Goal: Task Accomplishment & Management: Use online tool/utility

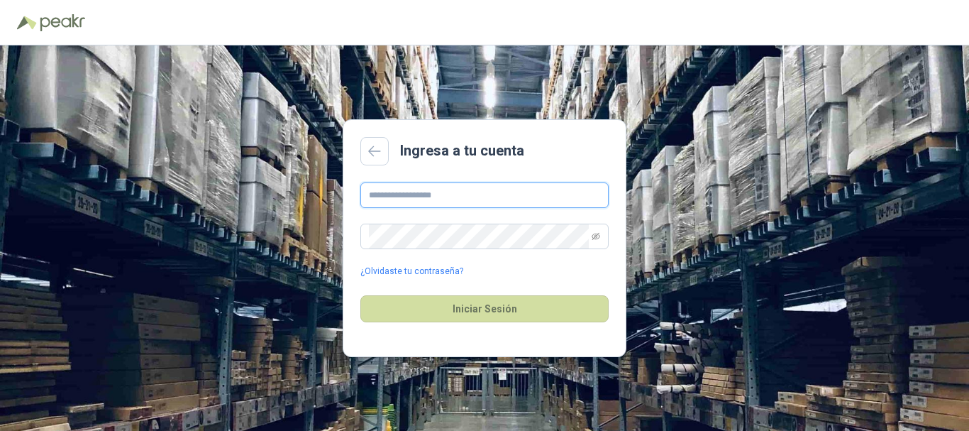
type input "**********"
click at [489, 290] on div "Iniciar Sesión" at bounding box center [484, 308] width 248 height 61
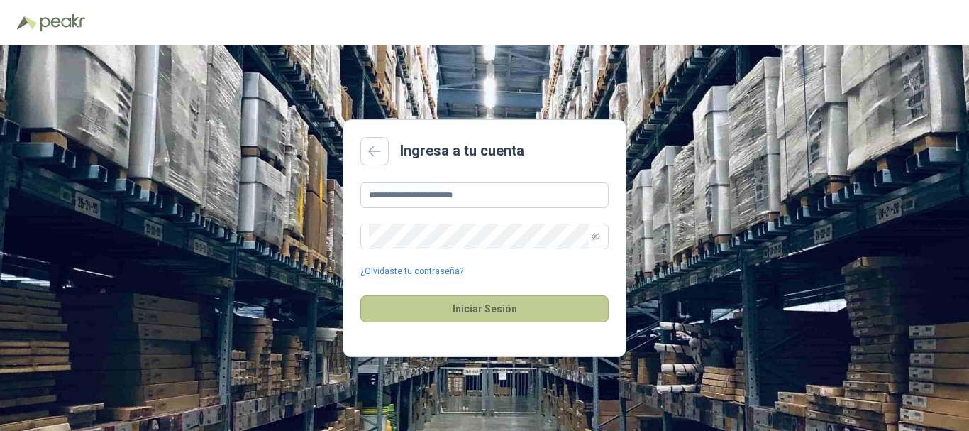
click at [492, 306] on button "Iniciar Sesión" at bounding box center [484, 308] width 248 height 27
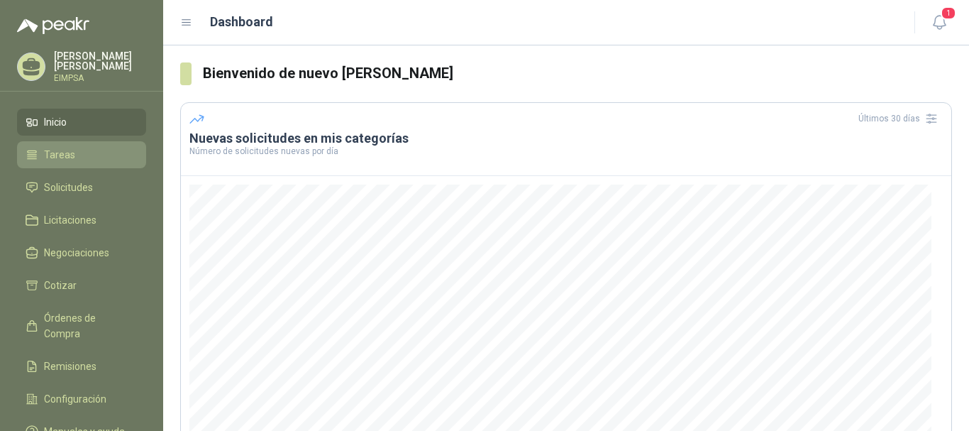
click at [40, 143] on link "Tareas" at bounding box center [81, 154] width 129 height 27
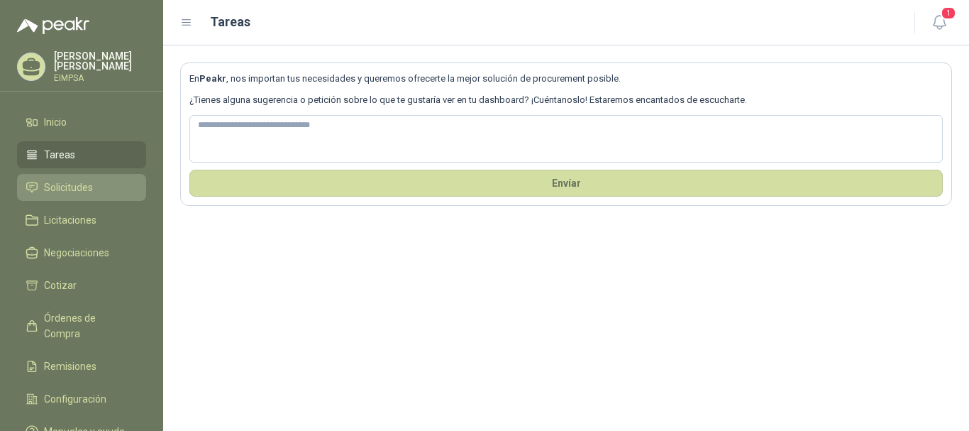
click at [46, 179] on span "Solicitudes" at bounding box center [68, 187] width 49 height 16
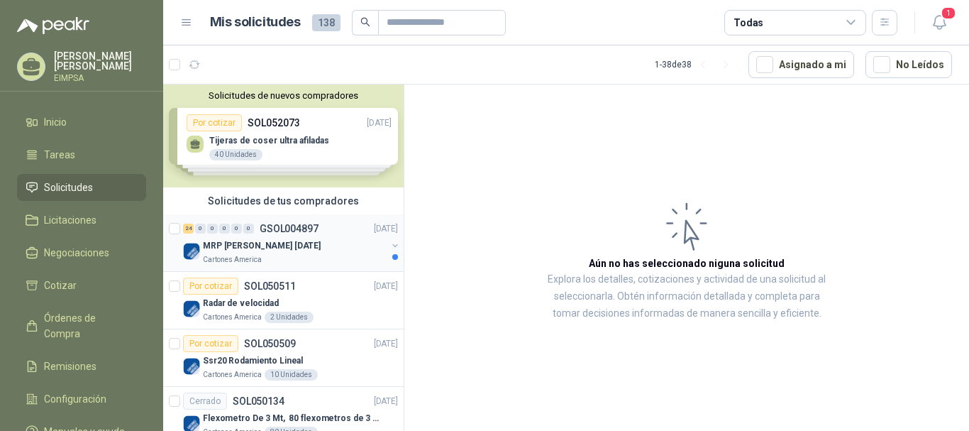
click at [302, 250] on div "MRP [PERSON_NAME] [DATE]" at bounding box center [295, 245] width 184 height 17
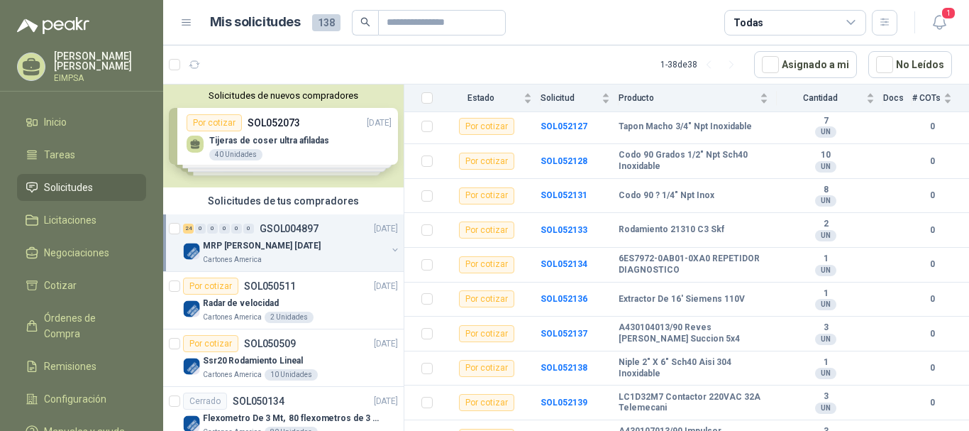
scroll to position [666, 0]
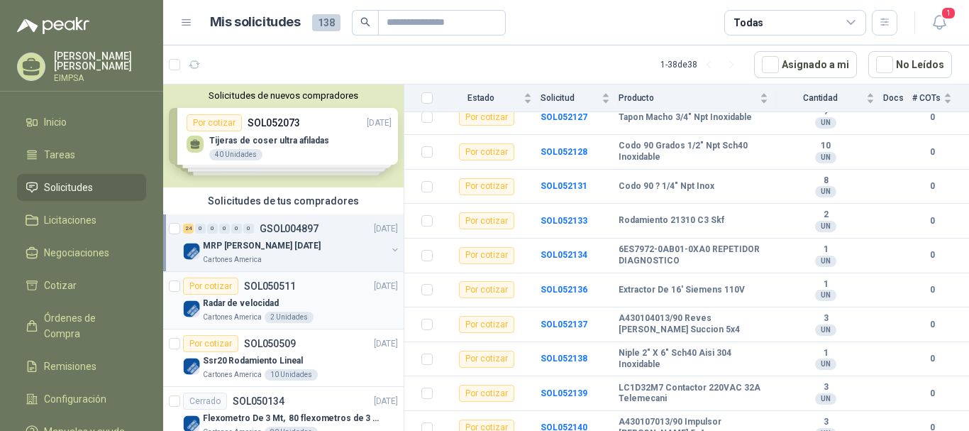
click at [311, 299] on div "Radar de velocidad" at bounding box center [300, 302] width 195 height 17
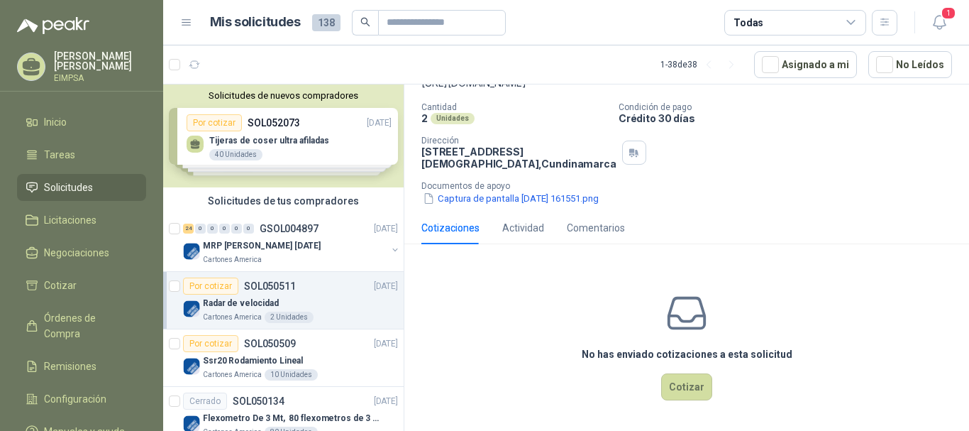
scroll to position [39, 0]
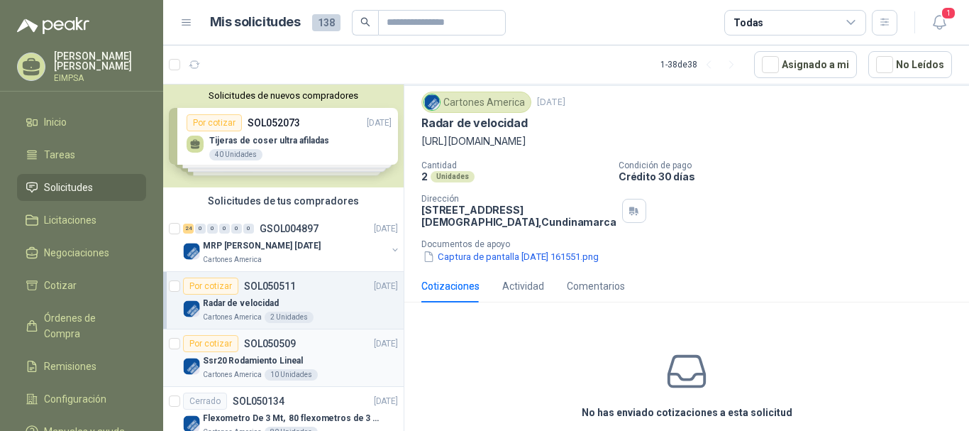
click at [340, 354] on div "Ssr20 Rodamiento Lineal" at bounding box center [300, 360] width 195 height 17
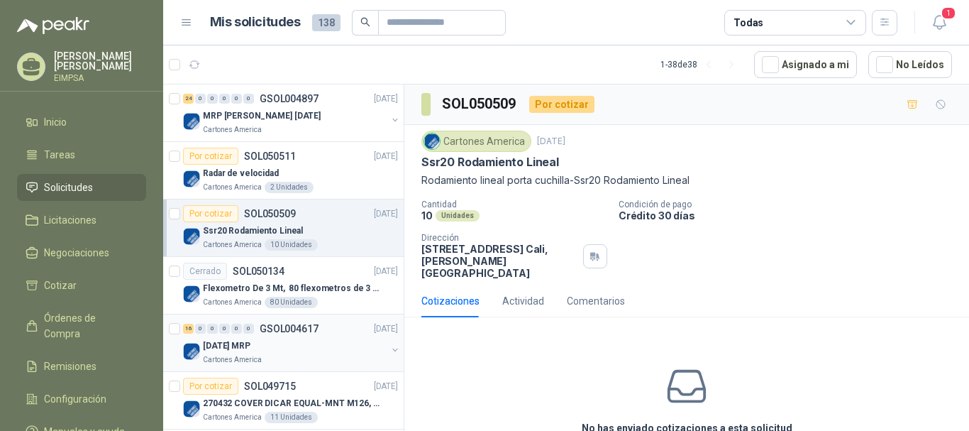
scroll to position [142, 0]
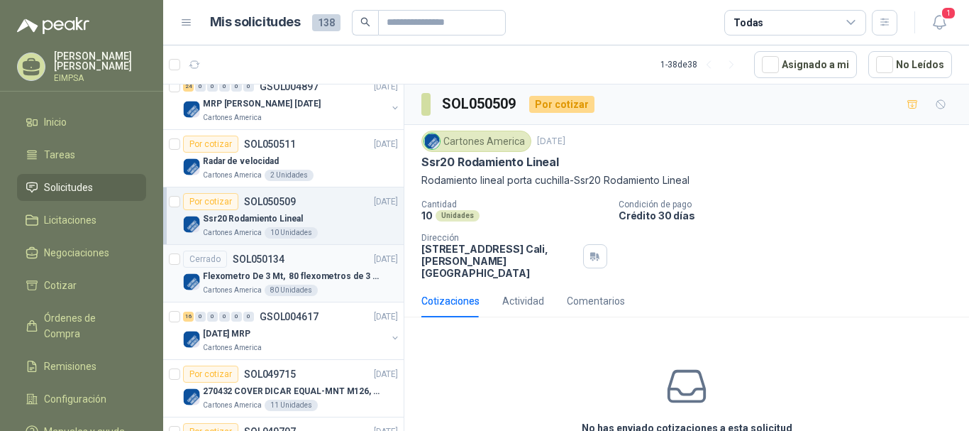
click at [315, 270] on p "Flexometro De 3 Mt, 80 flexometros de 3 m Marca Tajima" at bounding box center [291, 276] width 177 height 13
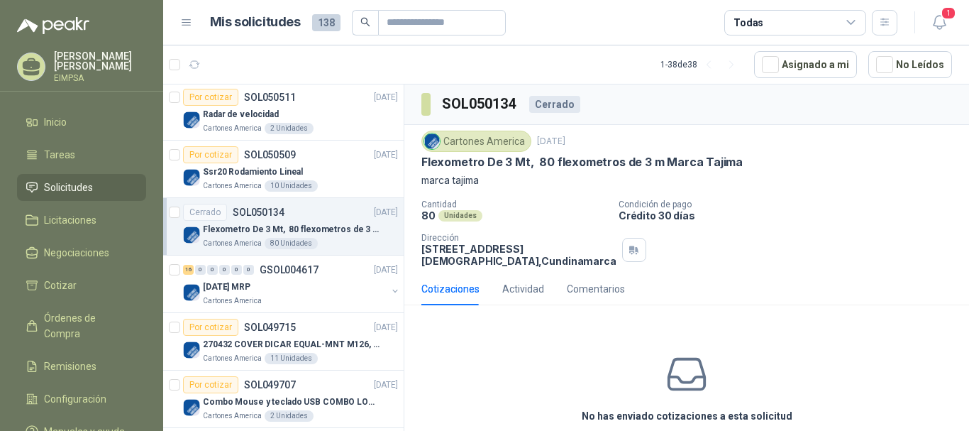
scroll to position [213, 0]
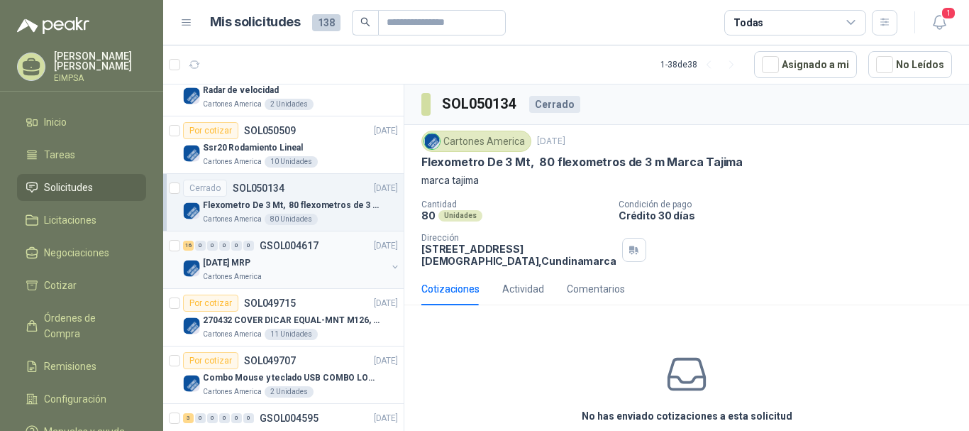
click at [315, 265] on div "[DATE] MRP" at bounding box center [295, 262] width 184 height 17
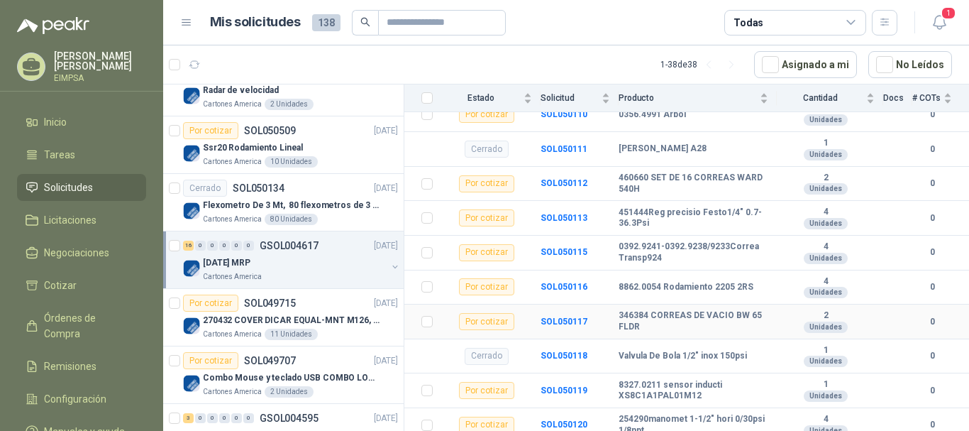
scroll to position [562, 0]
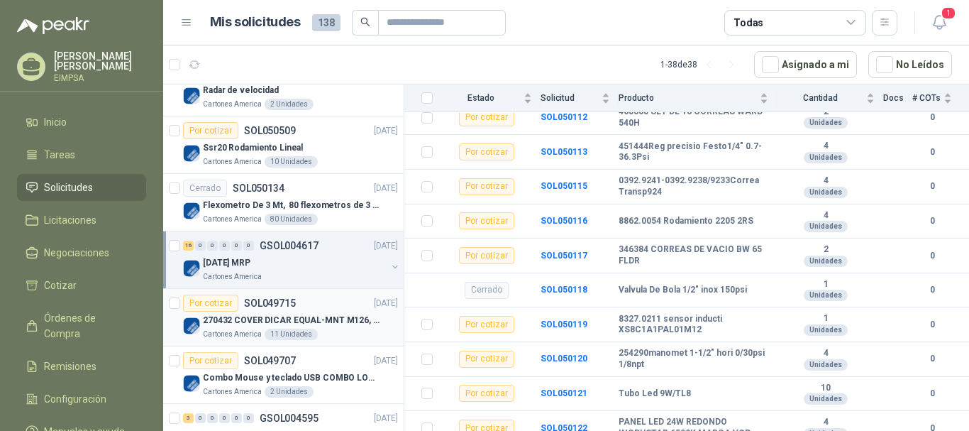
click at [306, 309] on div "Por cotizar SOL049715 [DATE]" at bounding box center [290, 302] width 215 height 17
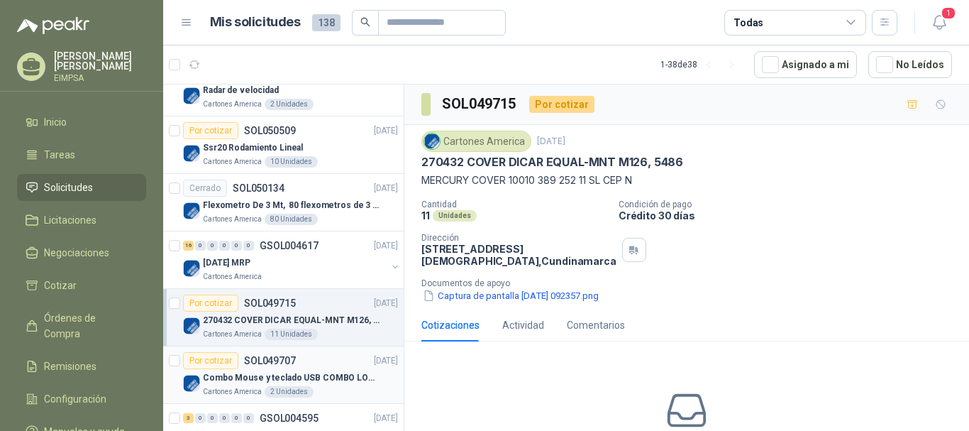
click at [323, 371] on p "Combo Mouse y teclado USB COMBO LOGITECH MK120 TECLADO Y MOUSE ALAMBRICO PLUG-A…" at bounding box center [291, 377] width 177 height 13
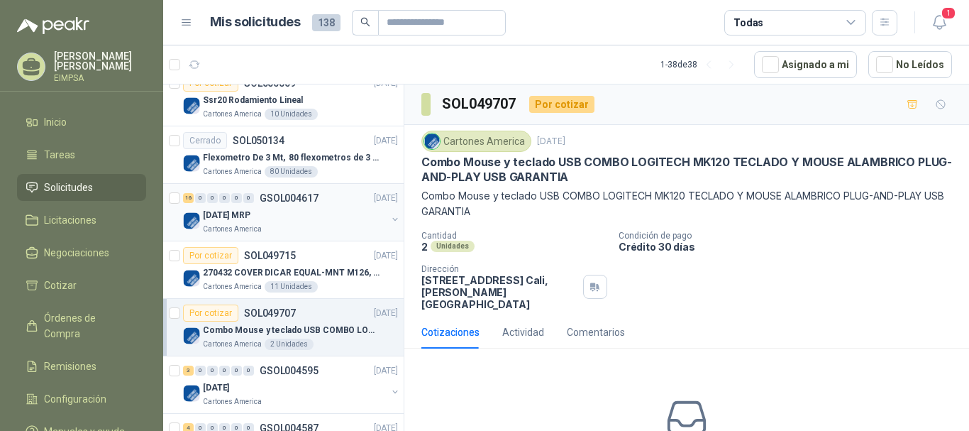
scroll to position [284, 0]
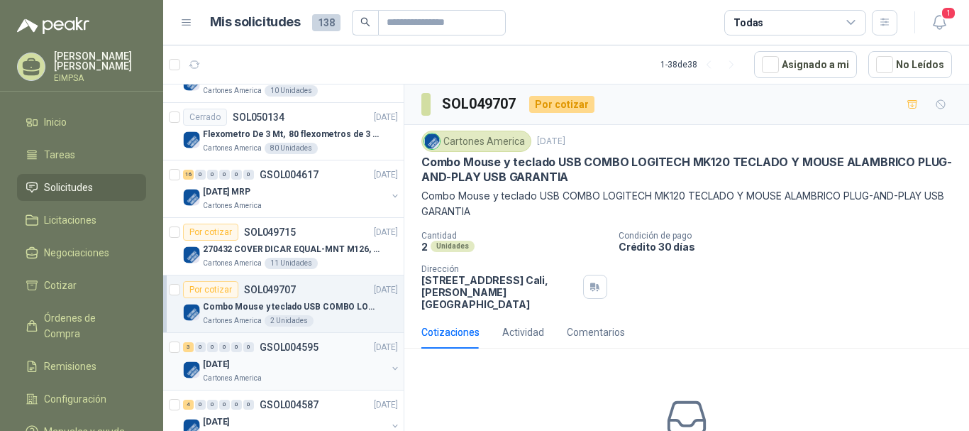
click at [321, 354] on div "3 0 0 0 0 0 GSOL004595 [DATE]" at bounding box center [292, 346] width 218 height 17
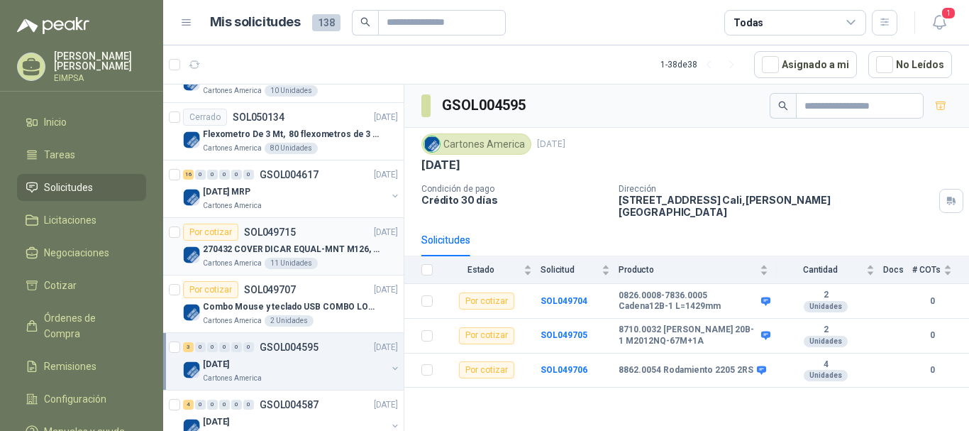
scroll to position [355, 0]
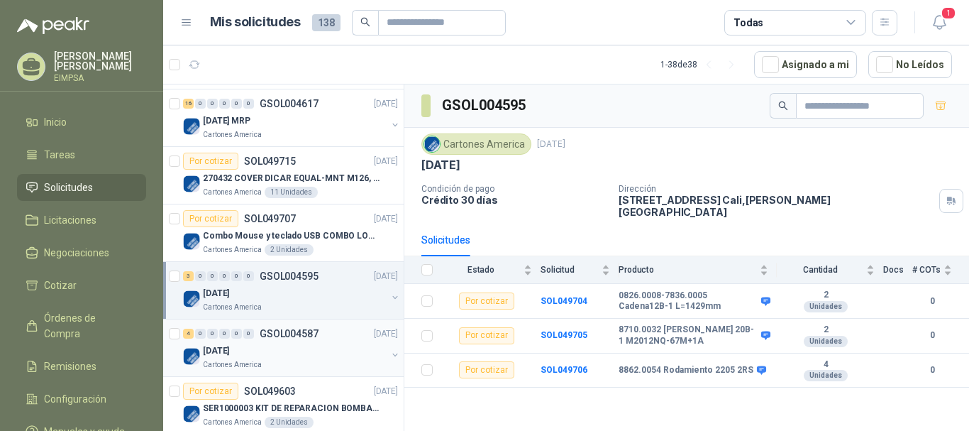
click at [297, 336] on p "GSOL004587" at bounding box center [289, 333] width 59 height 10
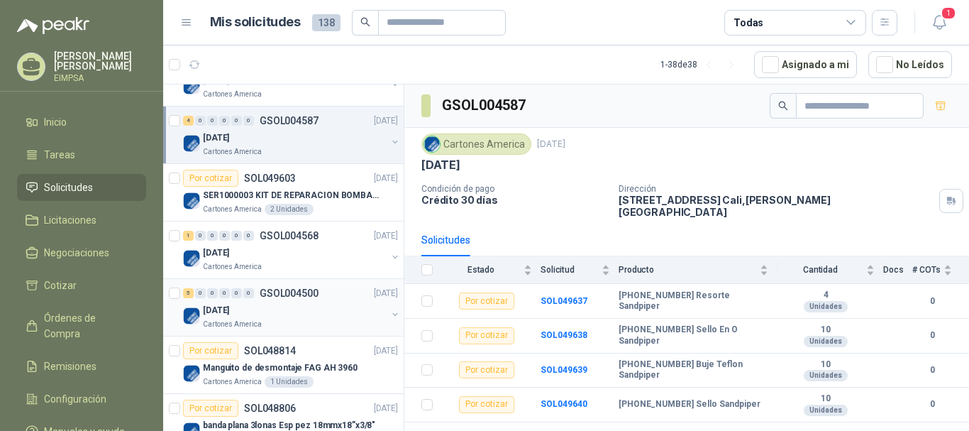
scroll to position [709, 0]
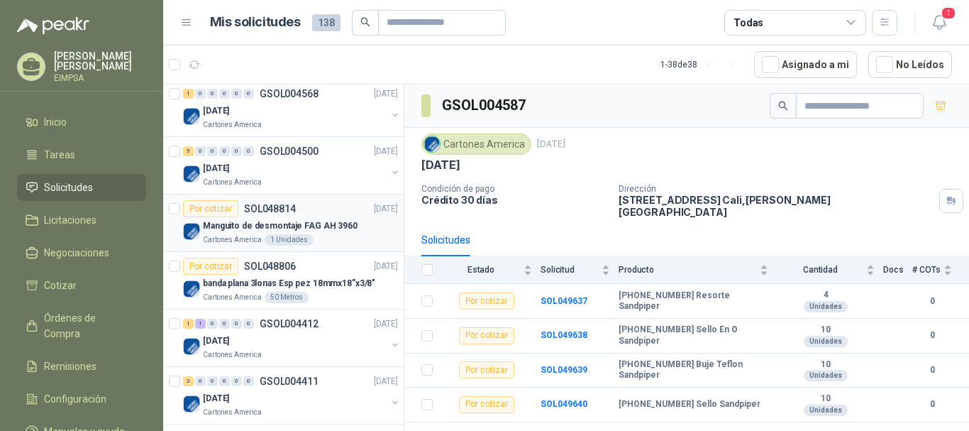
click at [306, 201] on div "Por cotizar SOL048814 [DATE]" at bounding box center [290, 208] width 215 height 17
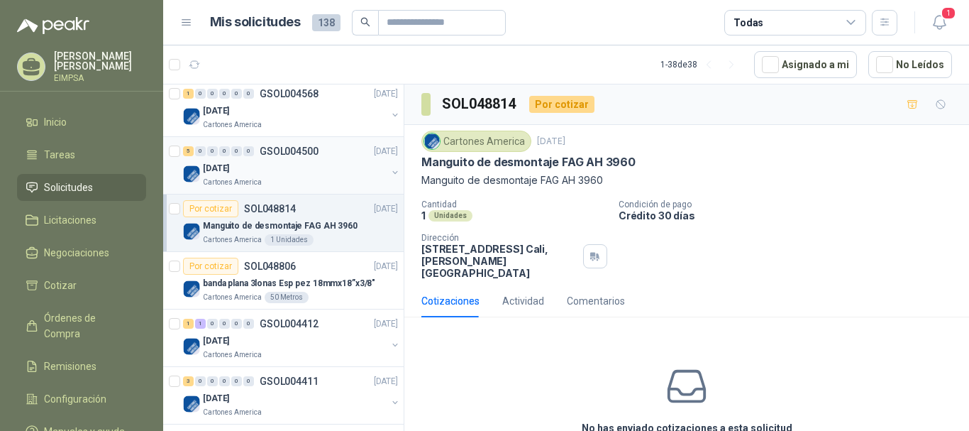
click at [297, 171] on div "[DATE]" at bounding box center [295, 168] width 184 height 17
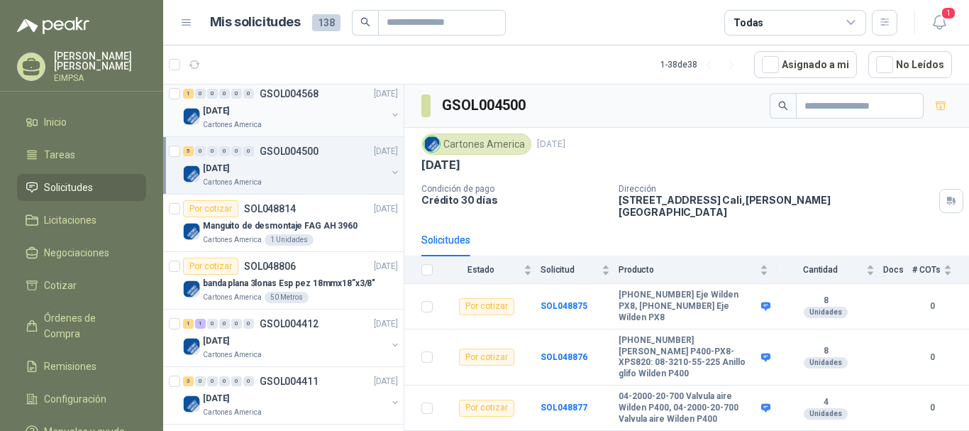
click at [284, 128] on div "Cartones America" at bounding box center [295, 124] width 184 height 11
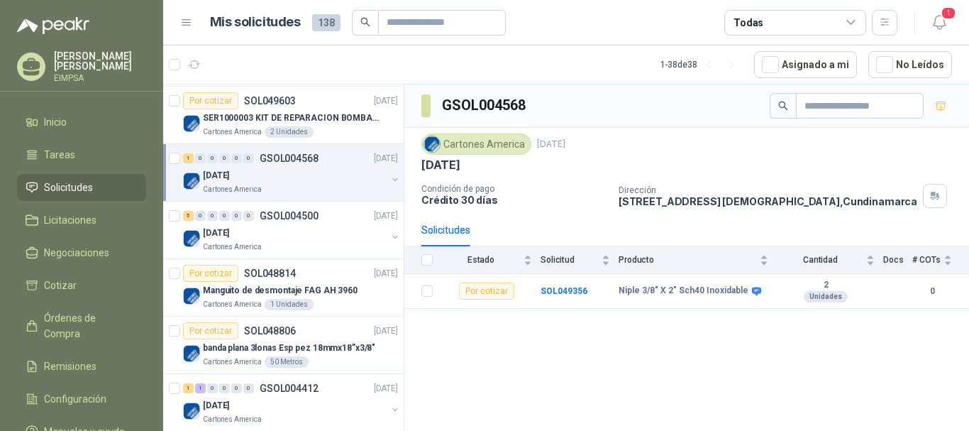
scroll to position [567, 0]
